Goal: Task Accomplishment & Management: Use online tool/utility

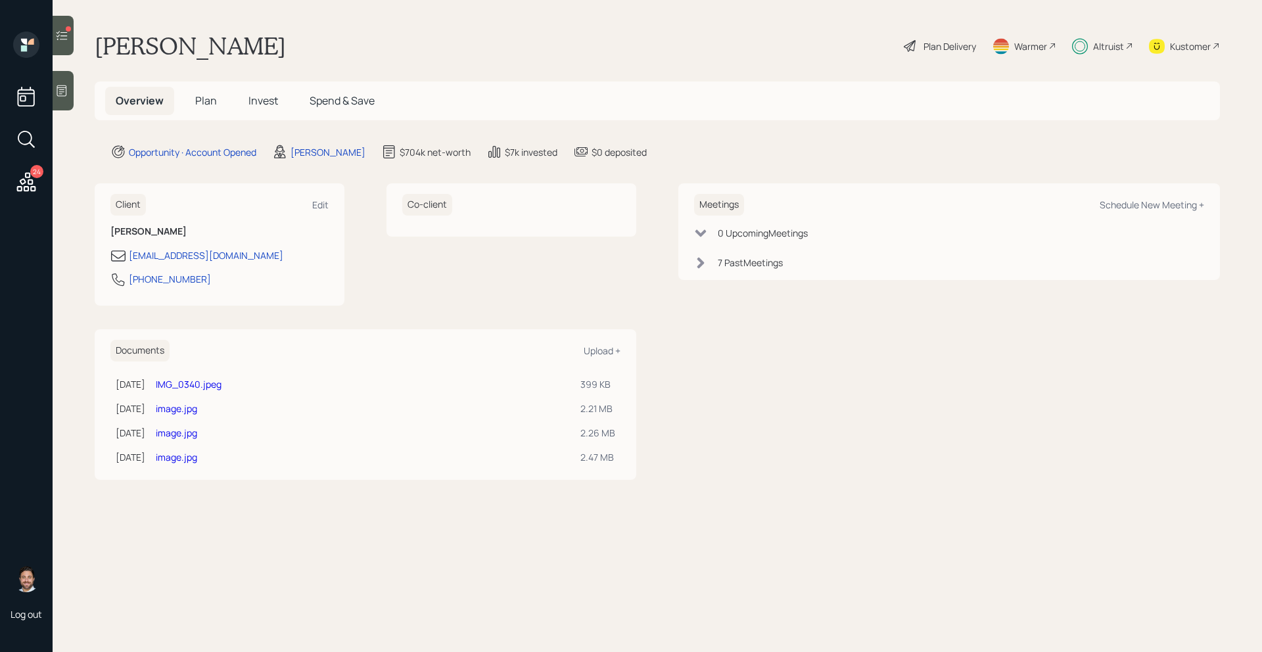
click at [66, 39] on icon at bounding box center [62, 35] width 11 height 9
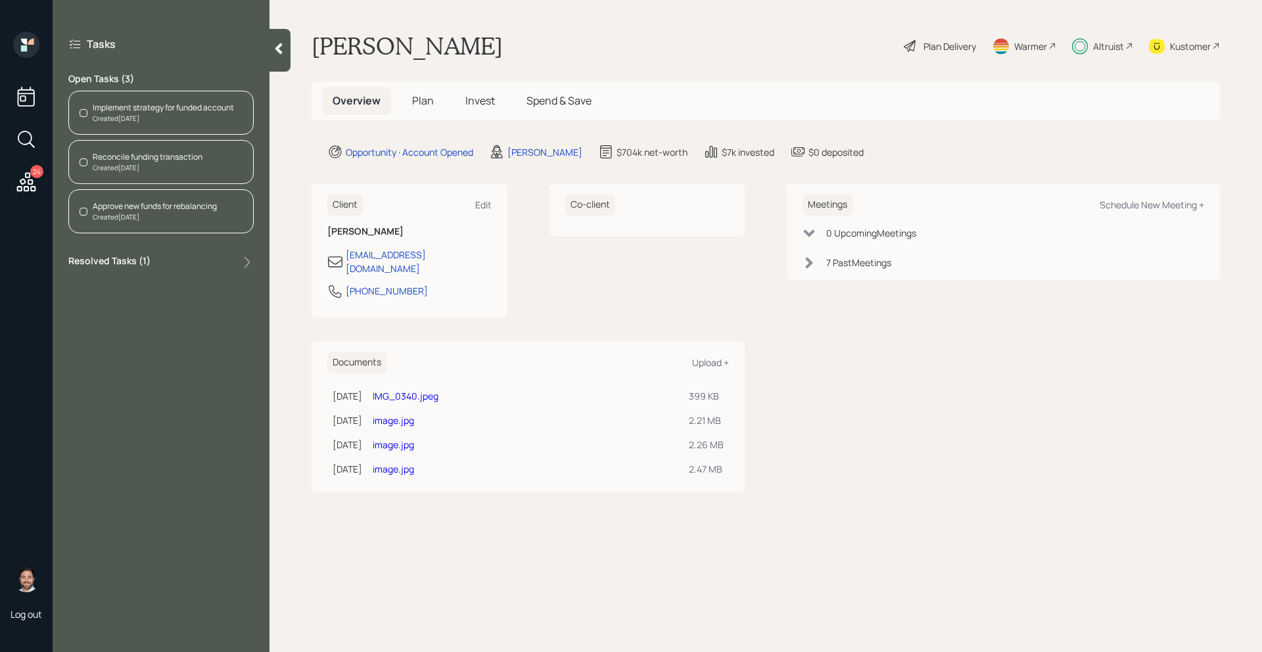
click at [133, 110] on div "Implement strategy for funded account" at bounding box center [163, 108] width 141 height 12
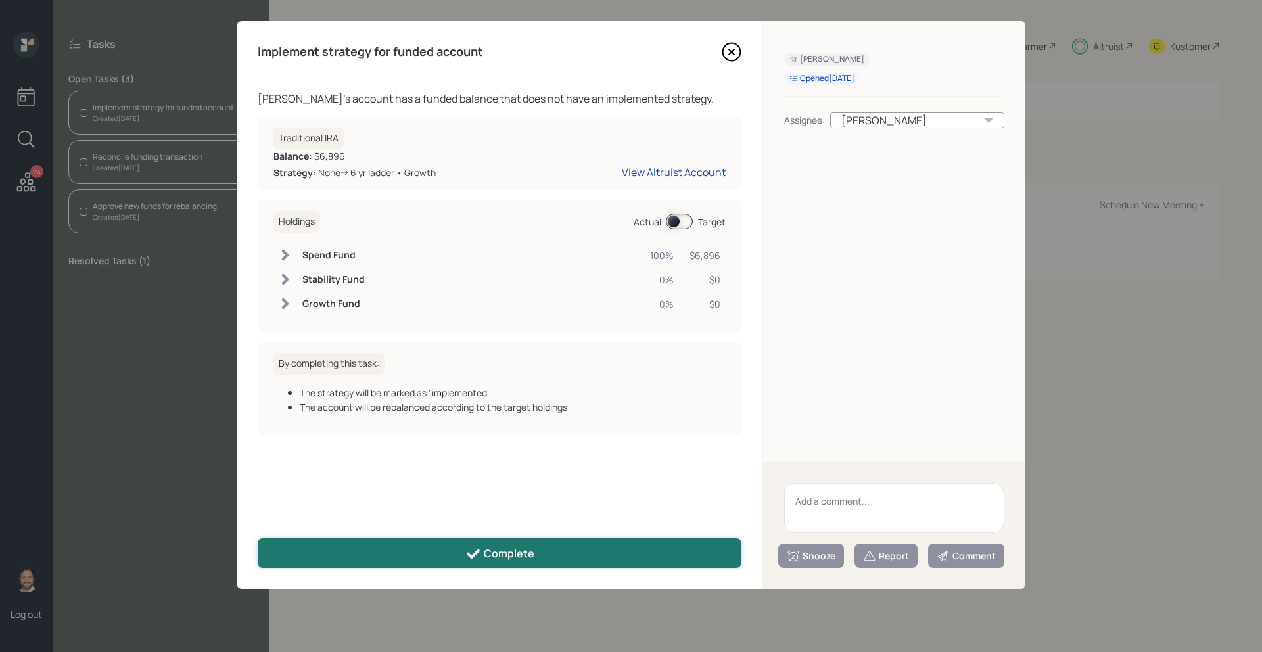
click at [496, 546] on div "Complete" at bounding box center [499, 554] width 69 height 16
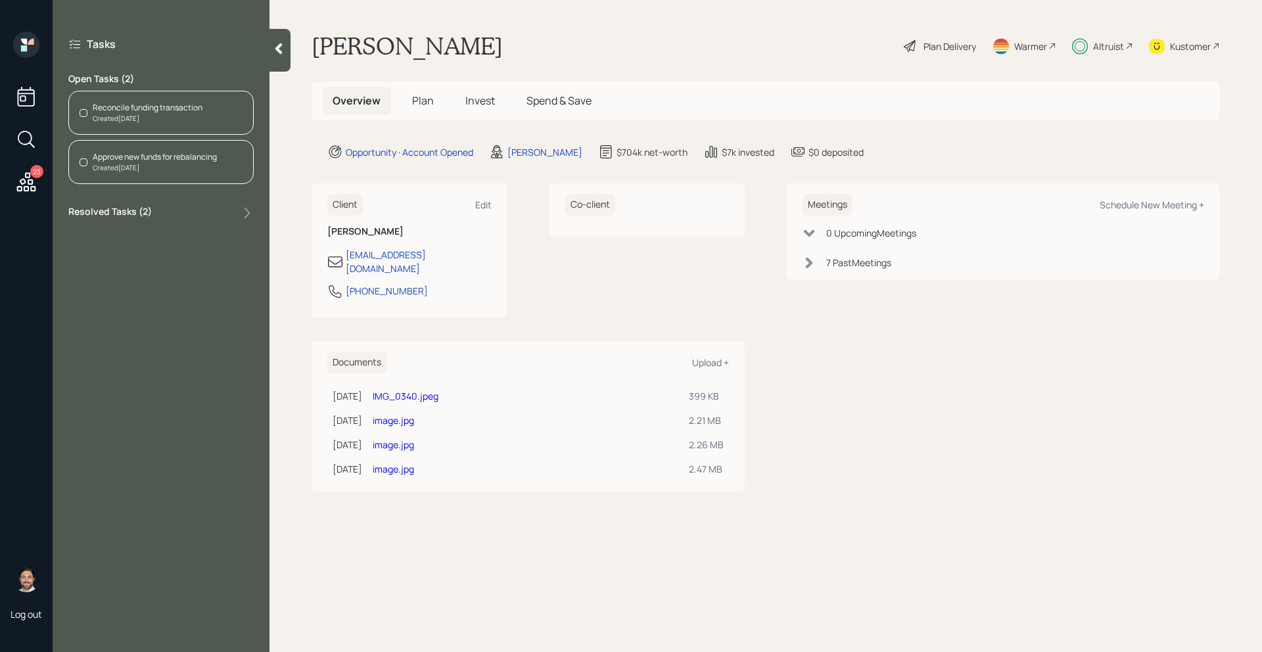
click at [488, 92] on h5 "Invest" at bounding box center [480, 101] width 51 height 28
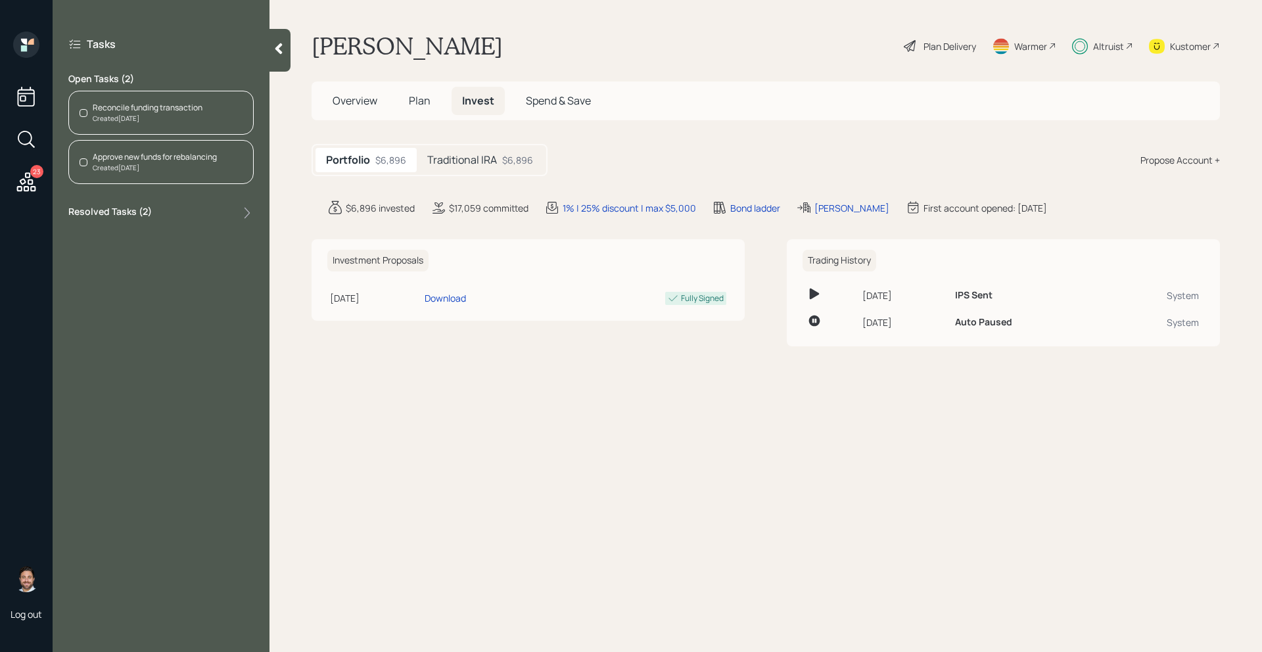
click at [259, 116] on div "Tasks Open Tasks ( 2 ) Reconcile funding transaction Created [DATE] Approve new…" at bounding box center [161, 129] width 217 height 195
click at [225, 116] on div "Reconcile funding transaction Created [DATE]" at bounding box center [160, 113] width 185 height 44
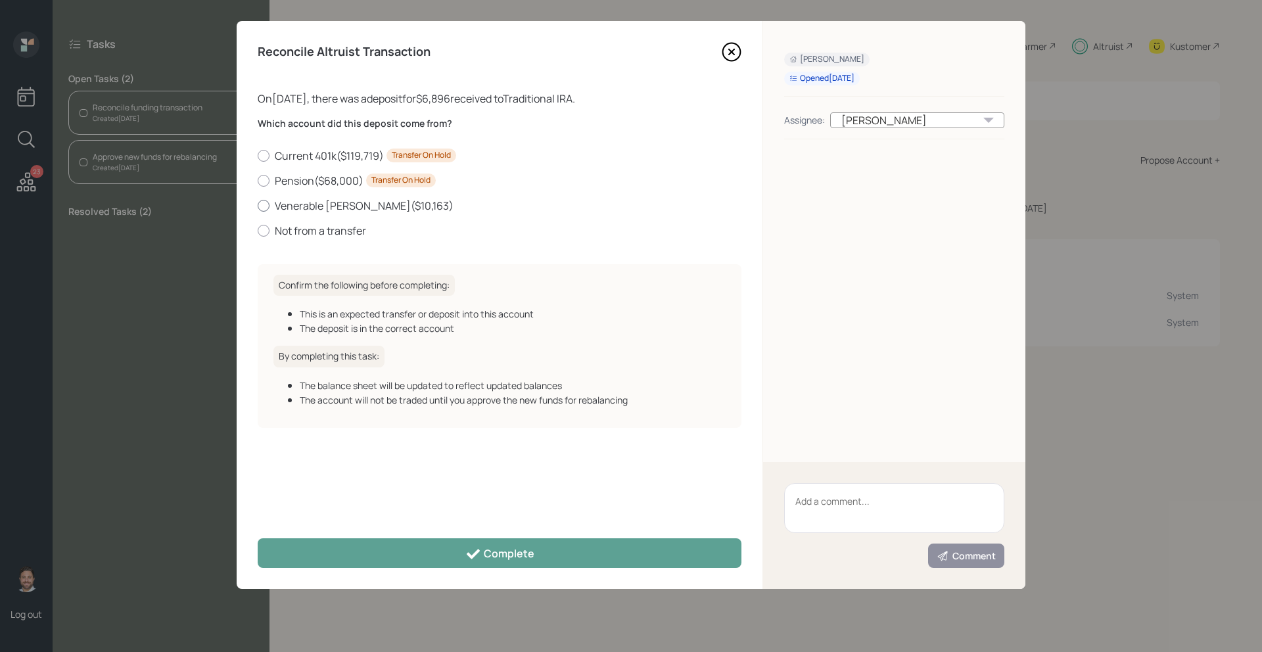
click at [269, 203] on div at bounding box center [264, 206] width 12 height 12
click at [258, 205] on input "Venerable Annuity ( $10,163 )" at bounding box center [257, 205] width 1 height 1
radio input "true"
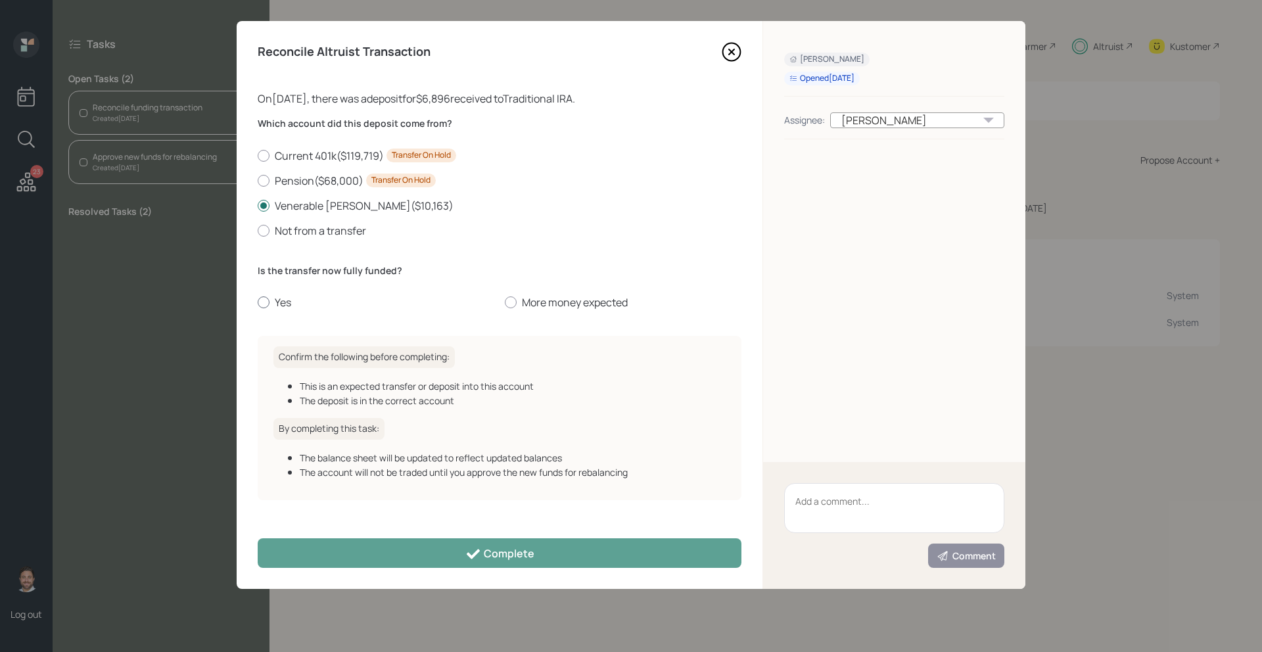
click at [272, 305] on label "Yes" at bounding box center [376, 302] width 237 height 14
click at [258, 303] on input "Yes" at bounding box center [257, 302] width 1 height 1
radio input "true"
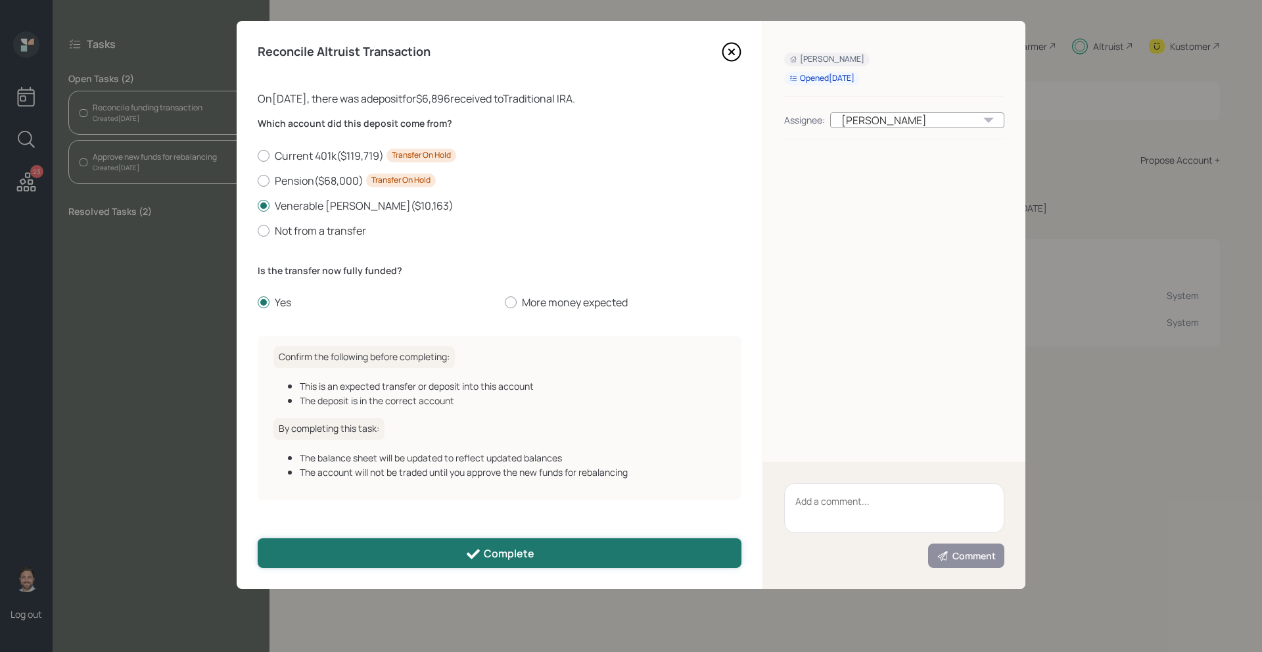
click at [351, 551] on button "Complete" at bounding box center [500, 553] width 484 height 30
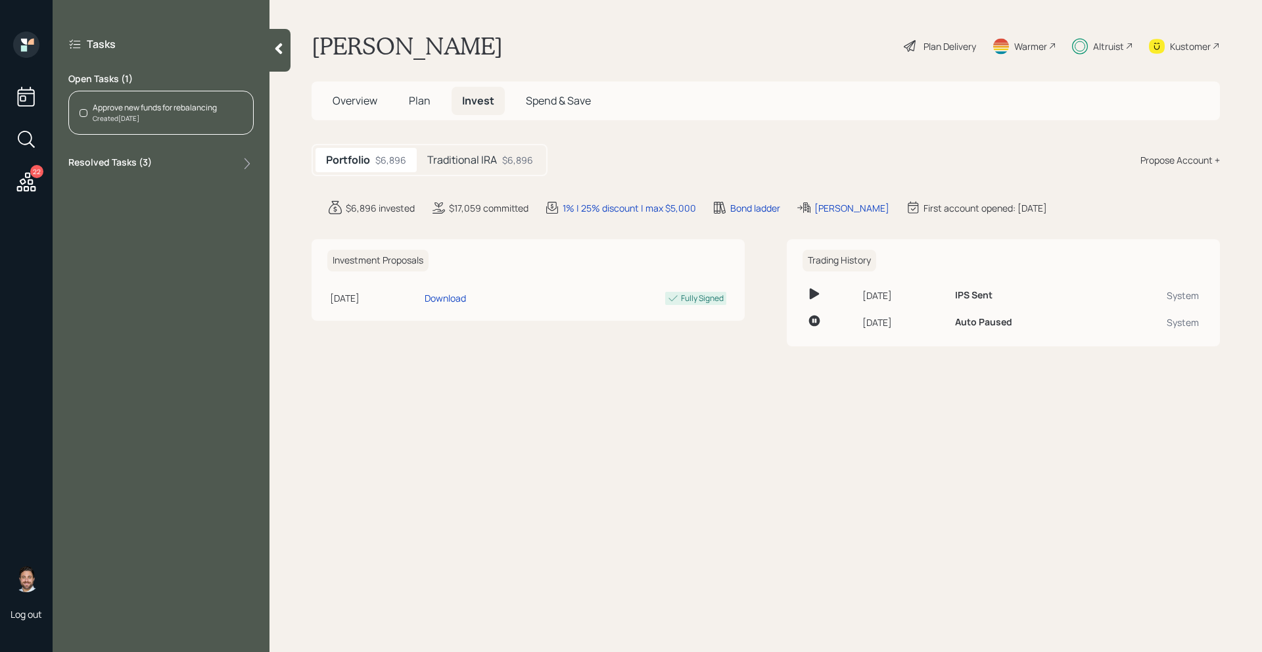
click at [185, 106] on div "Approve new funds for rebalancing" at bounding box center [155, 108] width 124 height 12
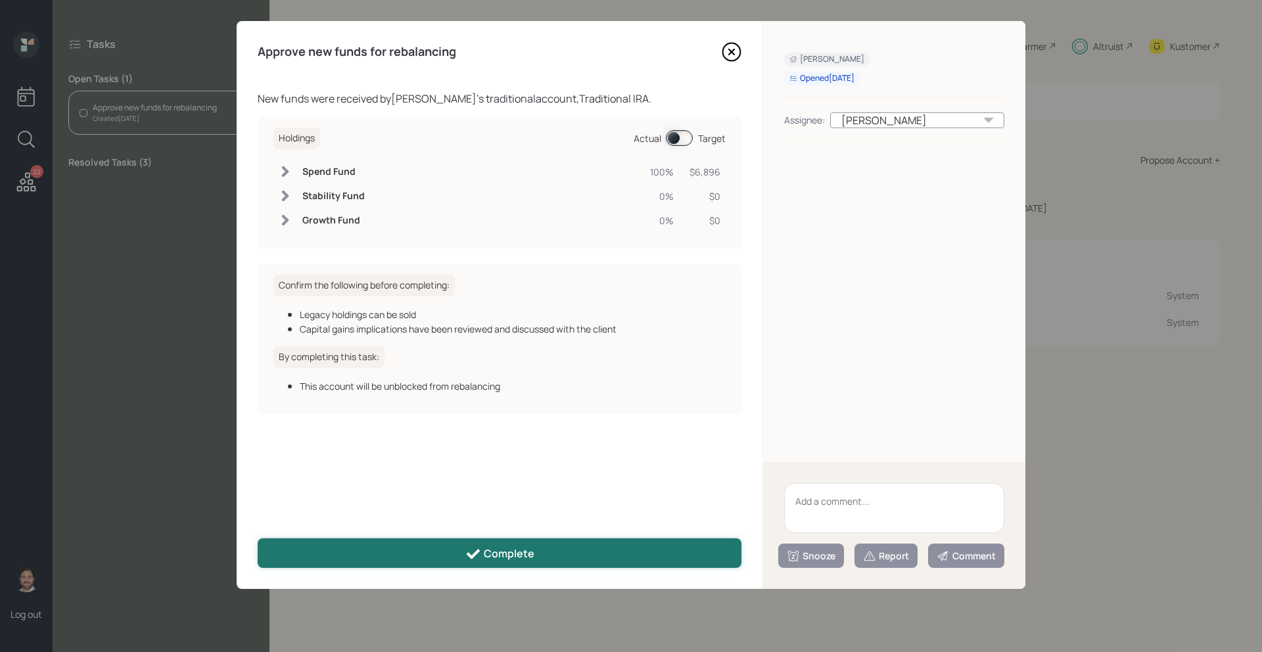
click at [425, 559] on button "Complete" at bounding box center [500, 553] width 484 height 30
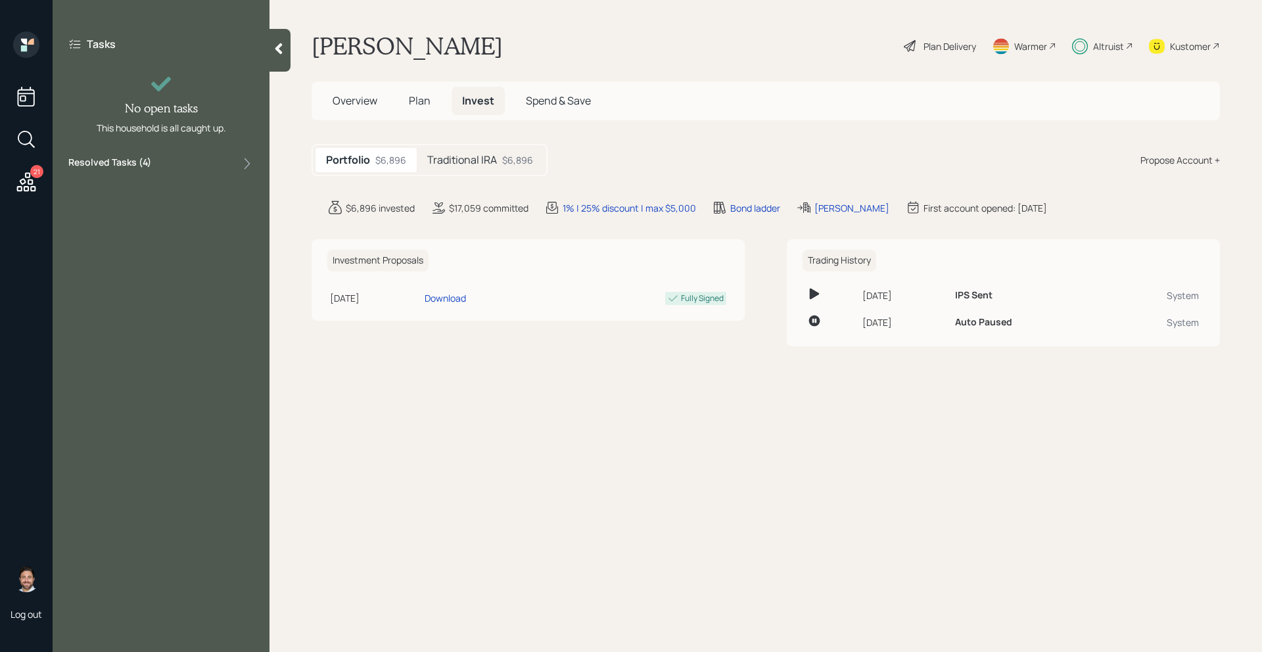
click at [1206, 49] on div "Kustomer" at bounding box center [1190, 46] width 41 height 14
click at [24, 190] on icon at bounding box center [26, 182] width 24 height 24
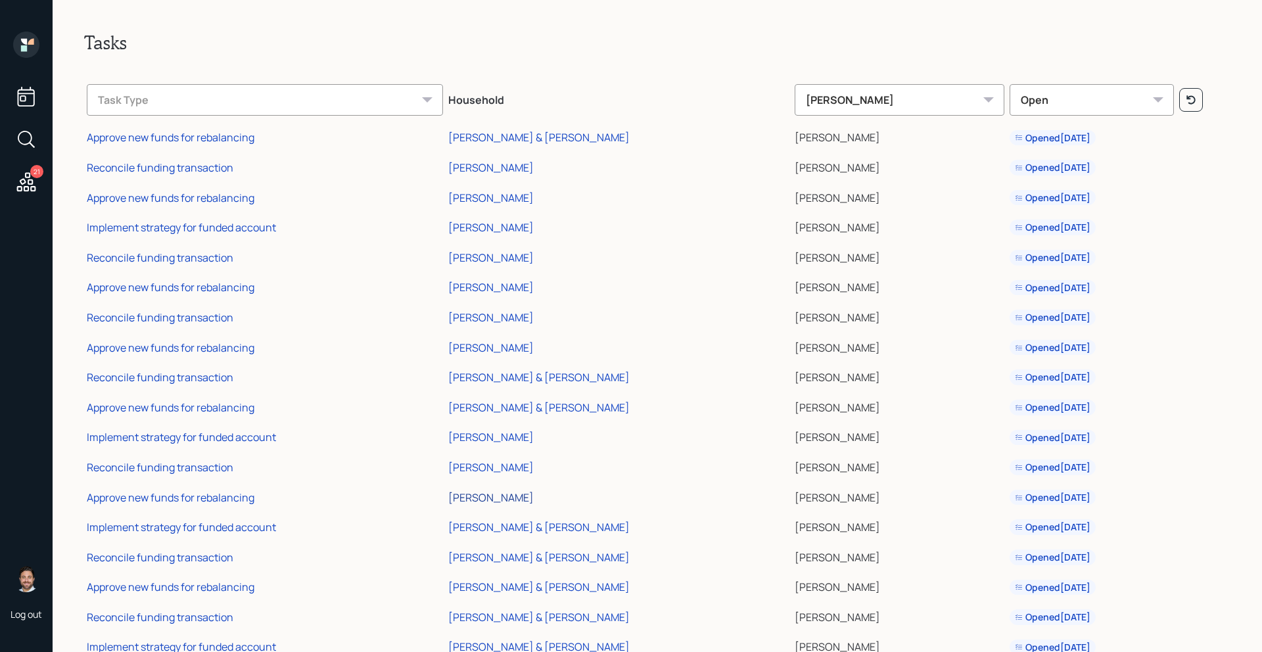
click at [529, 500] on div "[PERSON_NAME]" at bounding box center [490, 497] width 85 height 14
